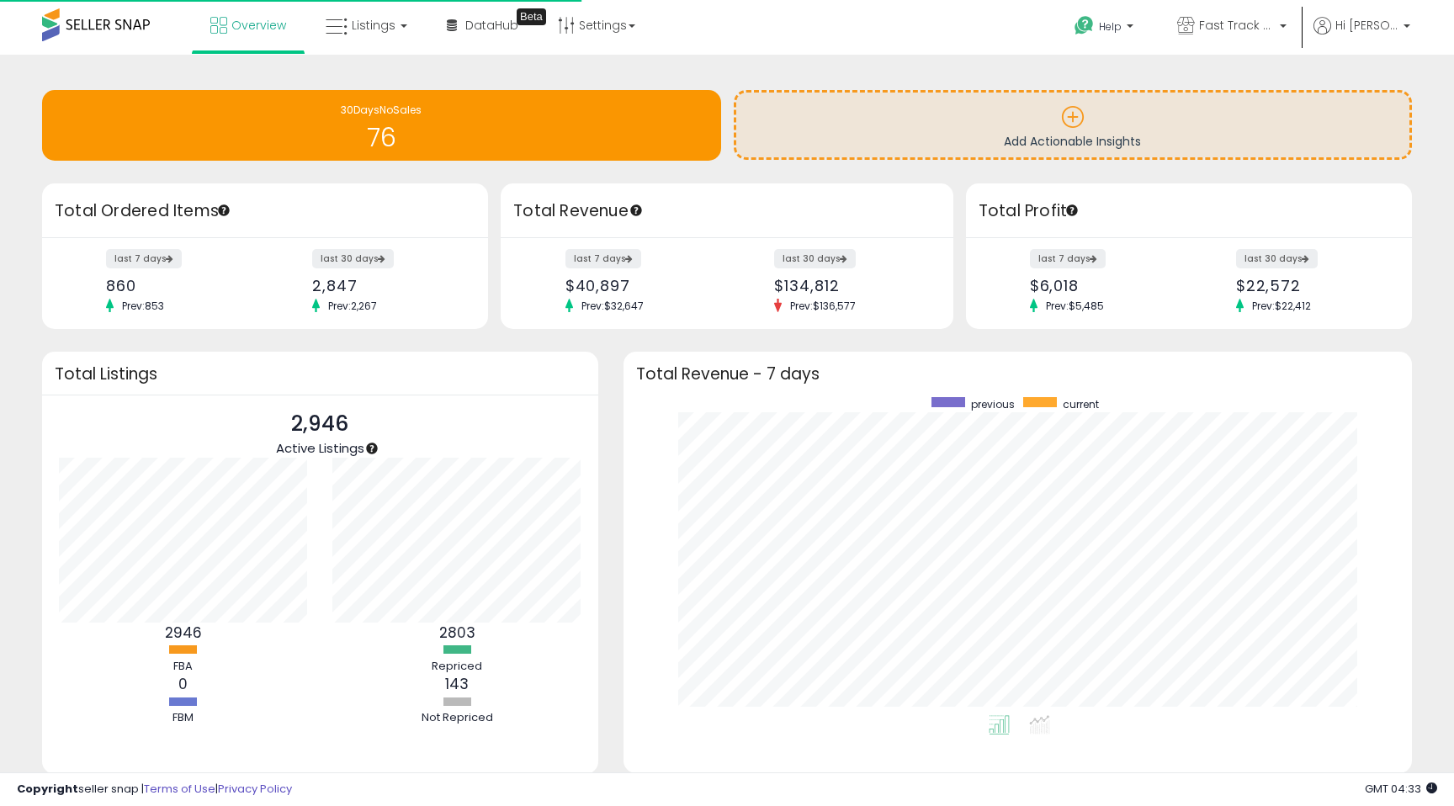
scroll to position [318, 755]
click at [384, 23] on span "Listings" at bounding box center [374, 25] width 44 height 17
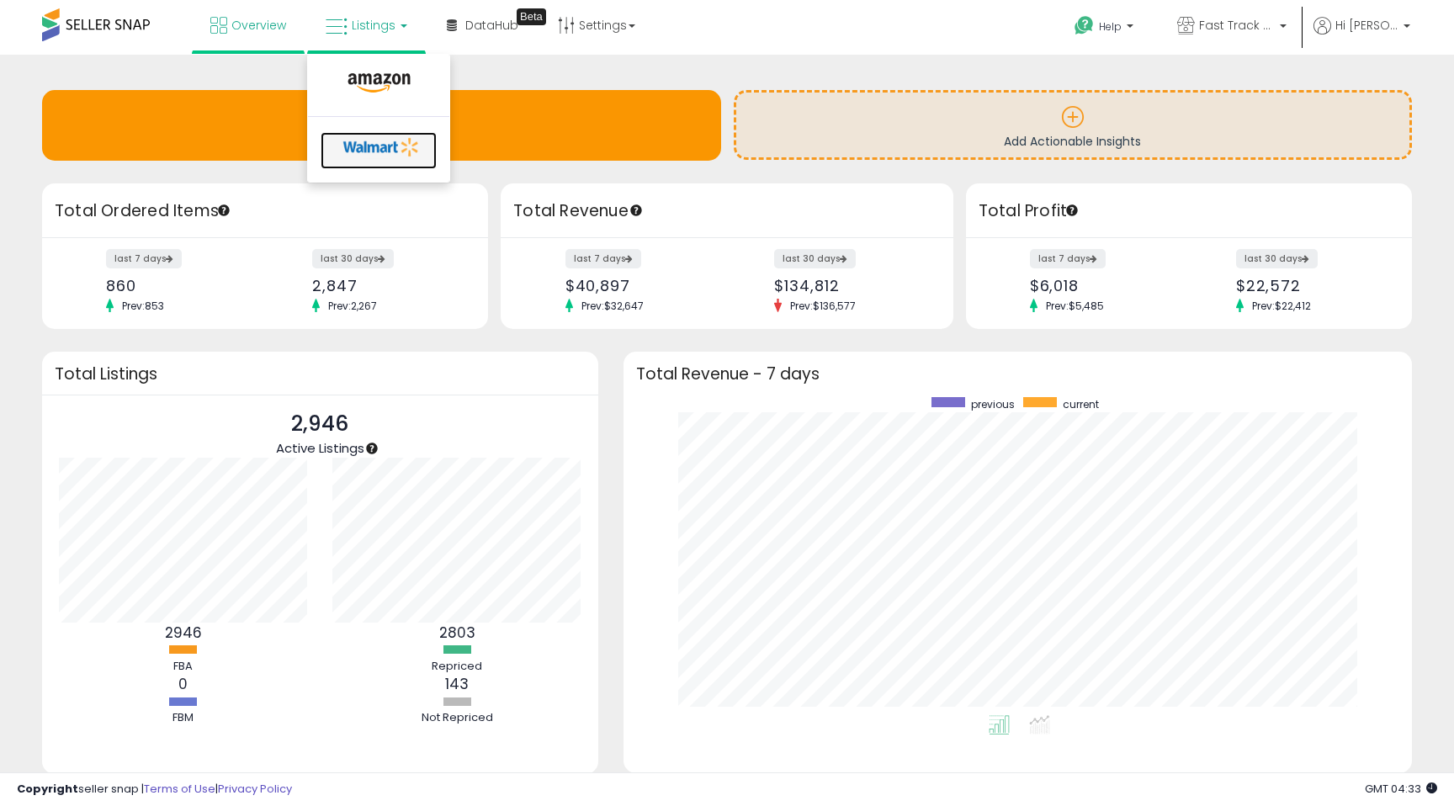
click at [379, 147] on icon at bounding box center [381, 147] width 88 height 25
